Goal: Participate in discussion

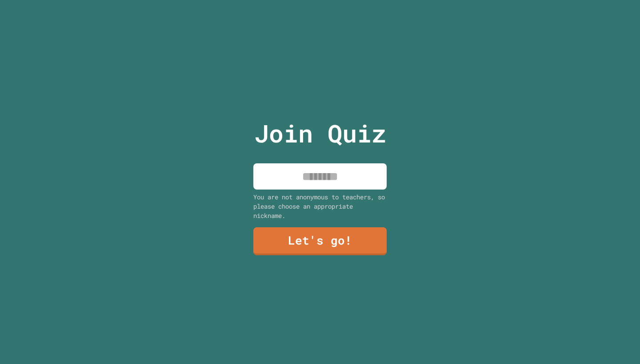
click at [347, 170] on input at bounding box center [319, 176] width 133 height 26
type input "*"
type input "*******"
click at [334, 252] on link "Let's go!" at bounding box center [319, 240] width 129 height 29
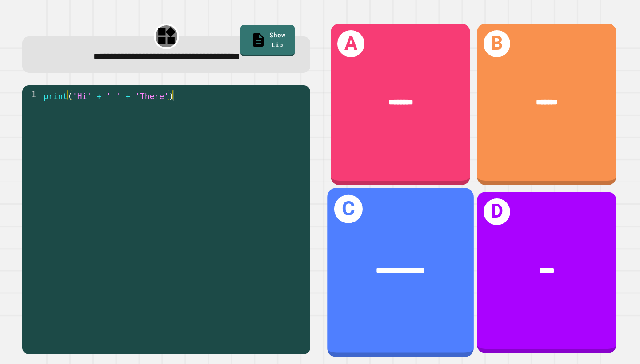
click at [412, 260] on div "**********" at bounding box center [400, 270] width 147 height 45
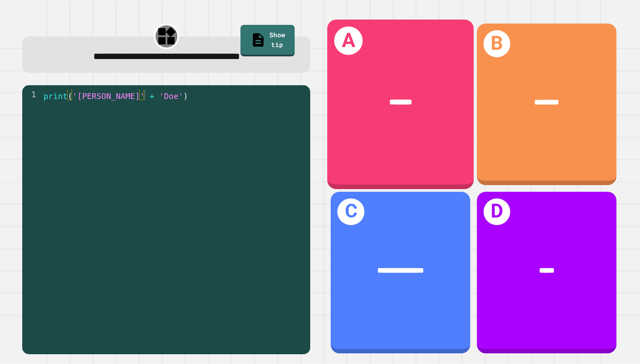
click at [438, 155] on div "A *******" at bounding box center [400, 105] width 147 height 170
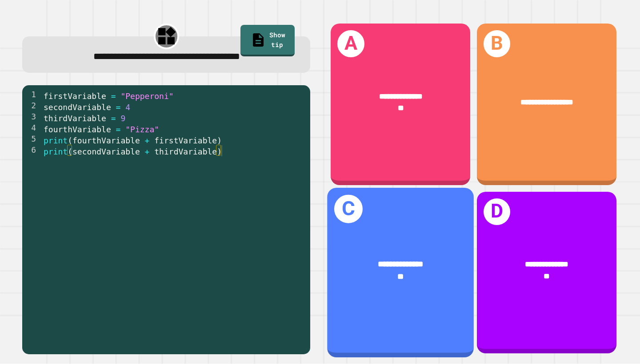
click at [403, 298] on div "**********" at bounding box center [400, 270] width 147 height 57
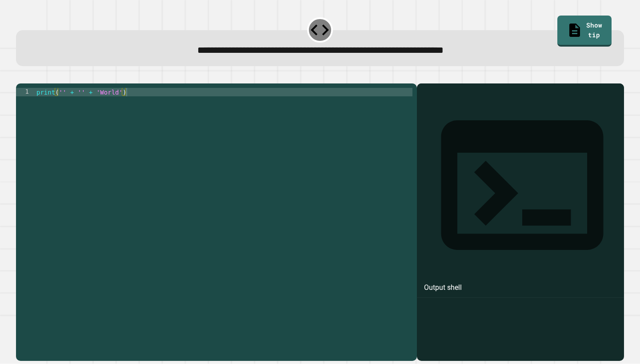
click at [63, 105] on div "print ( '' + '' + 'World' )" at bounding box center [224, 219] width 378 height 262
click at [20, 76] on icon "button" at bounding box center [20, 76] width 0 height 0
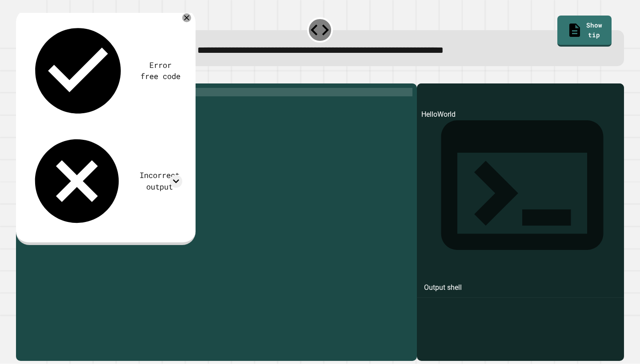
click at [99, 107] on div "print ( 'Hello' + '' + 'World' )" at bounding box center [223, 219] width 377 height 262
type textarea "**********"
click at [20, 76] on icon "button" at bounding box center [20, 76] width 0 height 0
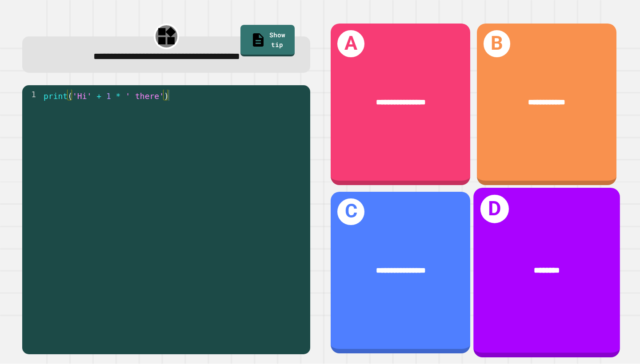
click at [527, 279] on div "********" at bounding box center [546, 270] width 147 height 45
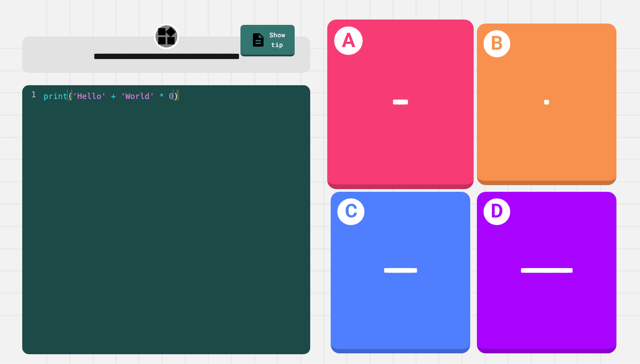
click at [388, 151] on div "A *****" at bounding box center [400, 105] width 147 height 170
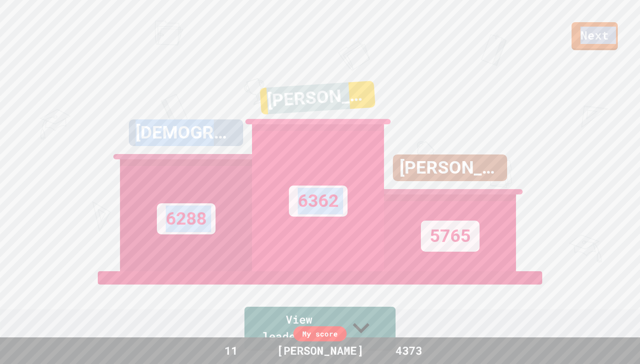
drag, startPoint x: 234, startPoint y: 30, endPoint x: 392, endPoint y: 75, distance: 163.6
click at [392, 75] on div "Next [DEMOGRAPHIC_DATA] 6288 [PERSON_NAME] B 6362 [PERSON_NAME] 5765 View leade…" at bounding box center [320, 182] width 640 height 364
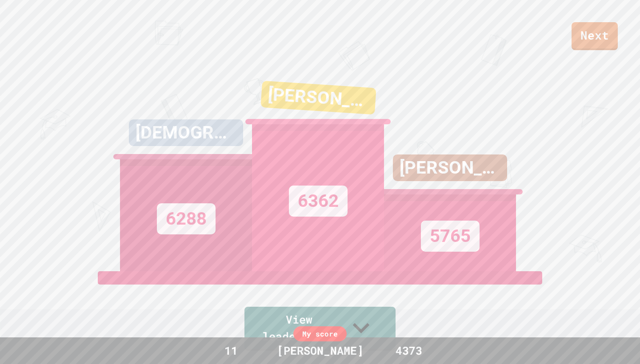
click at [392, 75] on div "[PERSON_NAME] 5765" at bounding box center [450, 160] width 132 height 222
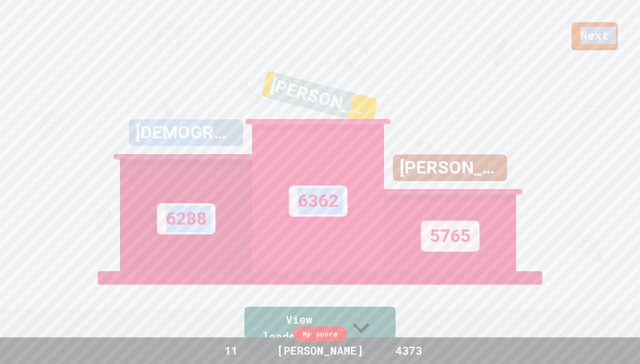
drag, startPoint x: 392, startPoint y: 75, endPoint x: 370, endPoint y: 47, distance: 35.2
click at [370, 47] on div "Next [DEMOGRAPHIC_DATA] 6288 [PERSON_NAME] B 6362 [PERSON_NAME] 5765 View leade…" at bounding box center [320, 182] width 640 height 364
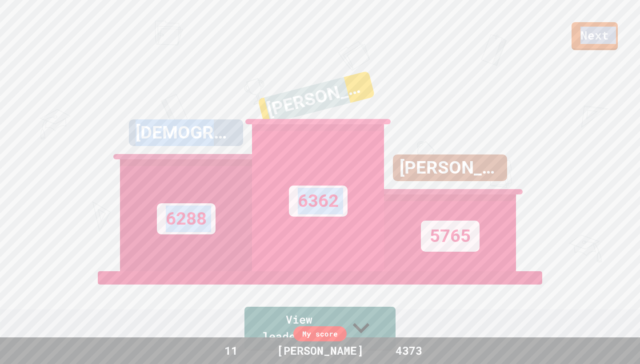
click at [370, 47] on div "Next" at bounding box center [320, 25] width 640 height 50
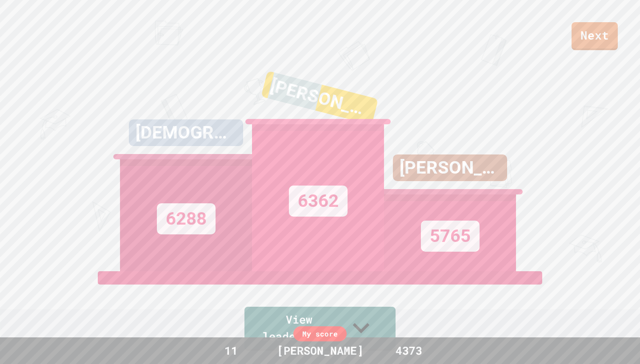
drag, startPoint x: 338, startPoint y: 107, endPoint x: 288, endPoint y: 109, distance: 49.8
click at [288, 109] on div "[PERSON_NAME]" at bounding box center [318, 104] width 138 height 72
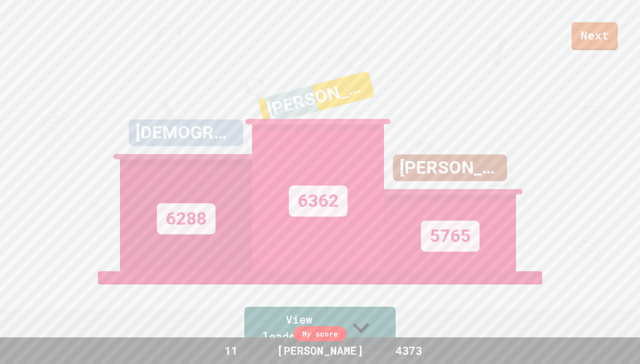
click at [288, 109] on div "[PERSON_NAME]" at bounding box center [316, 98] width 117 height 54
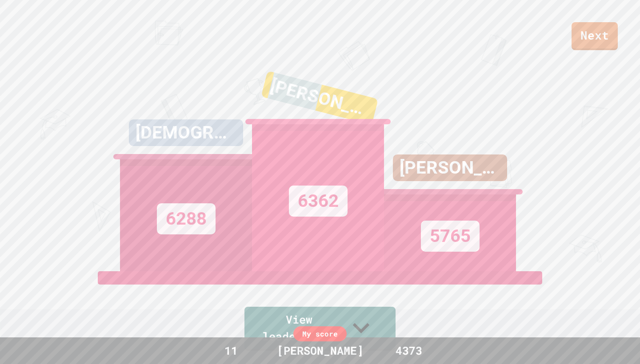
drag, startPoint x: 292, startPoint y: 112, endPoint x: 351, endPoint y: 108, distance: 59.2
click at [352, 108] on div "[PERSON_NAME]" at bounding box center [318, 105] width 138 height 72
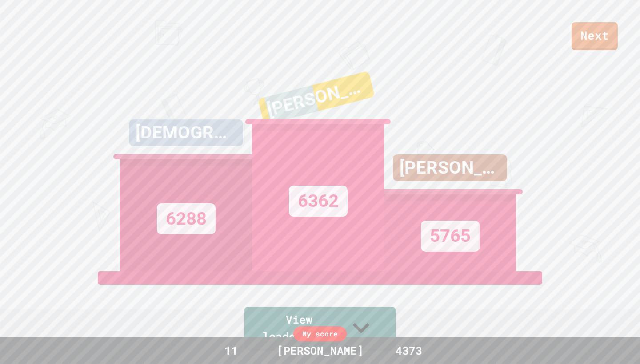
click at [351, 108] on div "[PERSON_NAME]" at bounding box center [318, 104] width 138 height 72
drag, startPoint x: 351, startPoint y: 108, endPoint x: 238, endPoint y: 111, distance: 112.8
click at [238, 111] on div "[DEMOGRAPHIC_DATA] 6288 [PERSON_NAME] B 6362 [PERSON_NAME] 5765" at bounding box center [320, 160] width 400 height 222
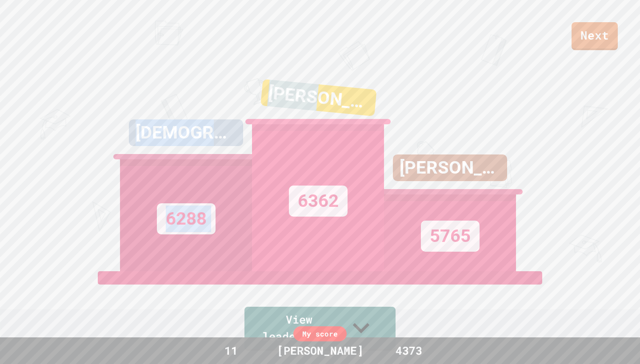
click at [238, 111] on div "[DEMOGRAPHIC_DATA] 6288" at bounding box center [186, 160] width 132 height 222
drag, startPoint x: 300, startPoint y: 114, endPoint x: 338, endPoint y: 103, distance: 38.9
click at [338, 103] on div "[PERSON_NAME] B 6362" at bounding box center [318, 160] width 132 height 222
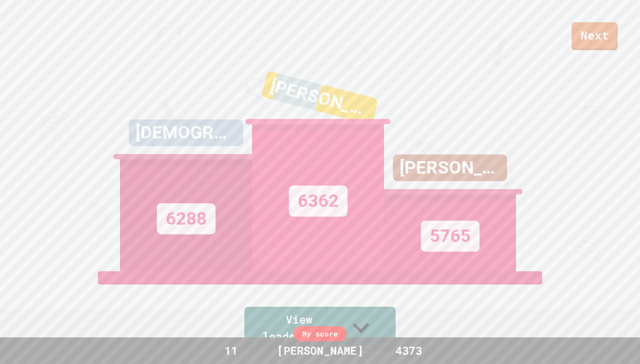
click at [338, 103] on div "[PERSON_NAME] B 6362" at bounding box center [318, 160] width 132 height 222
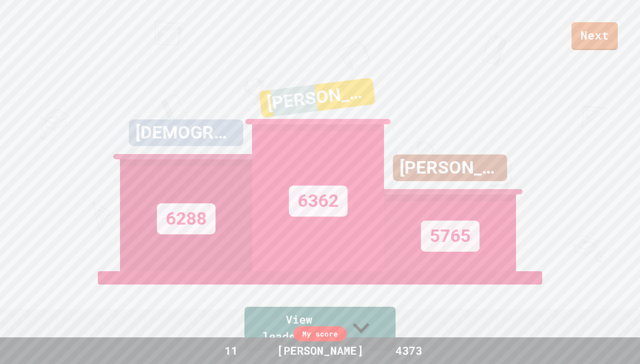
drag, startPoint x: 342, startPoint y: 109, endPoint x: 299, endPoint y: 106, distance: 43.7
click at [299, 106] on div "[PERSON_NAME]" at bounding box center [316, 98] width 116 height 40
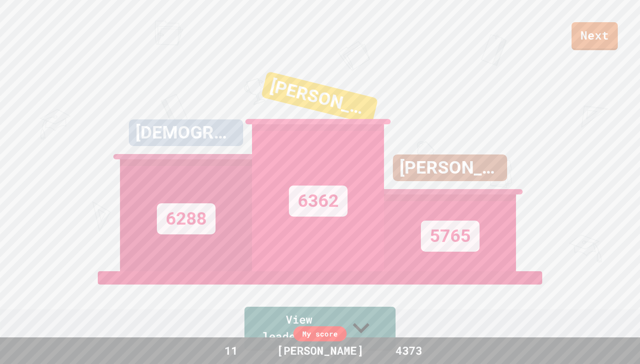
click at [299, 106] on div "[PERSON_NAME]" at bounding box center [319, 97] width 117 height 53
click at [606, 28] on link "Next" at bounding box center [594, 36] width 46 height 28
